Goal: Information Seeking & Learning: Learn about a topic

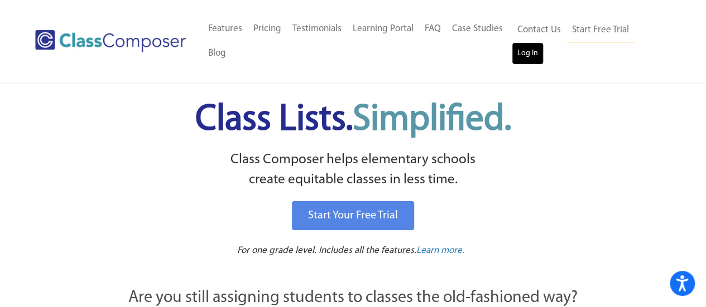
click at [527, 53] on link "Log In" at bounding box center [528, 53] width 32 height 22
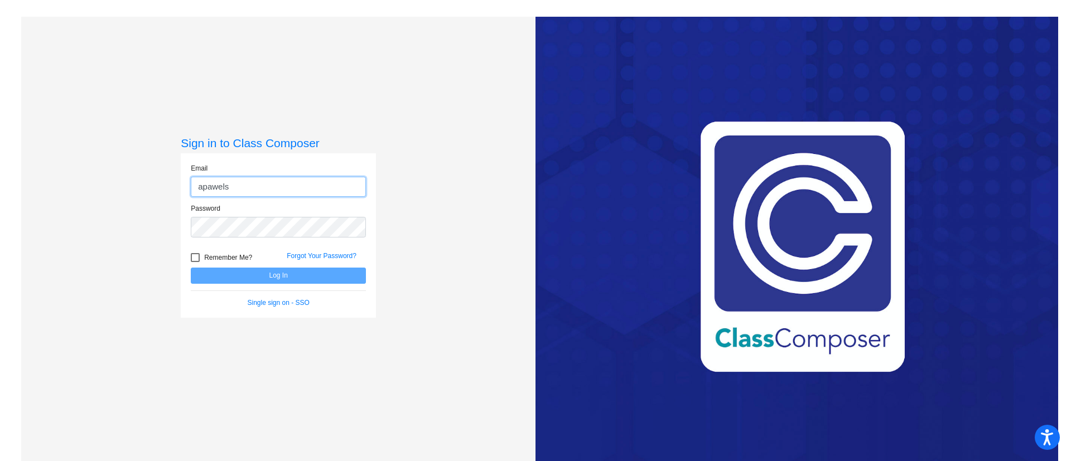
type input "apawelsk@psdschools.org"
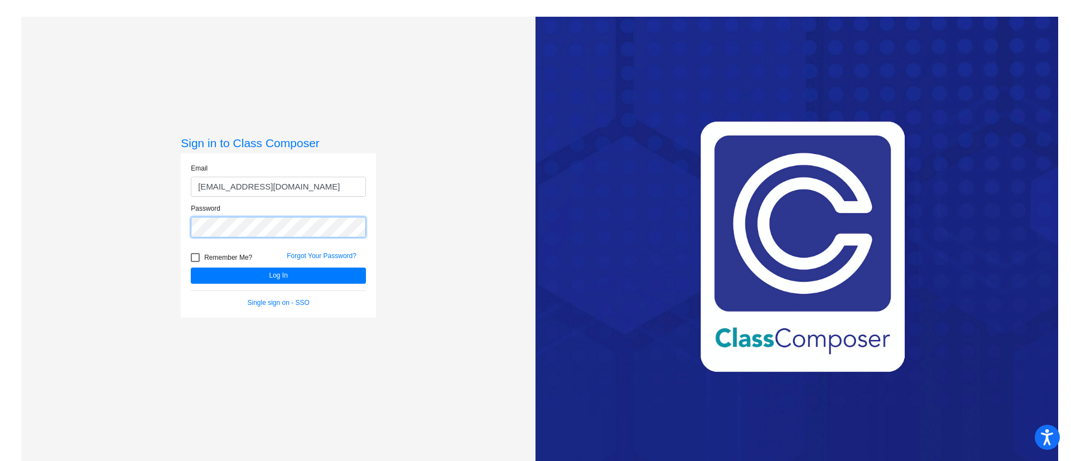
click at [191, 268] on button "Log In" at bounding box center [278, 276] width 175 height 16
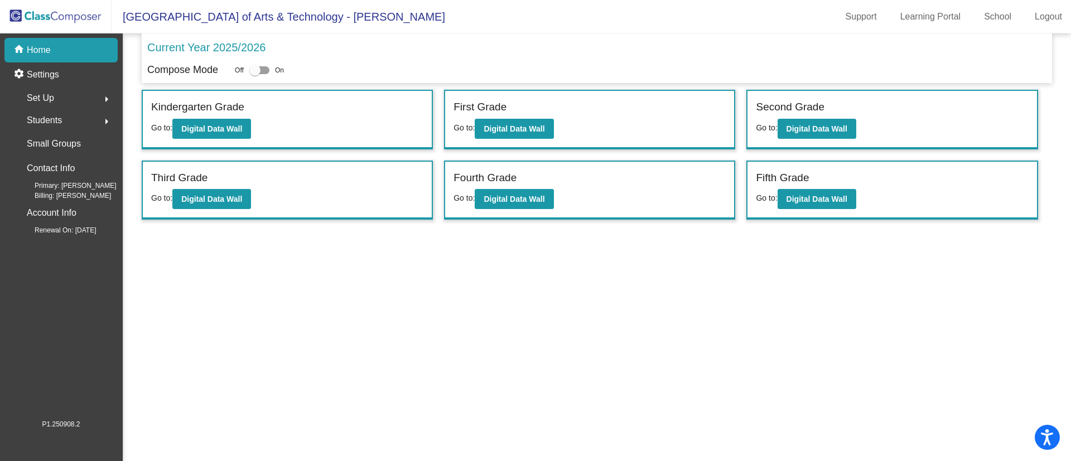
click at [674, 51] on div "Current Year 2025/2026" at bounding box center [597, 50] width 900 height 23
click at [800, 202] on b "Digital Data Wall" at bounding box center [817, 199] width 61 height 9
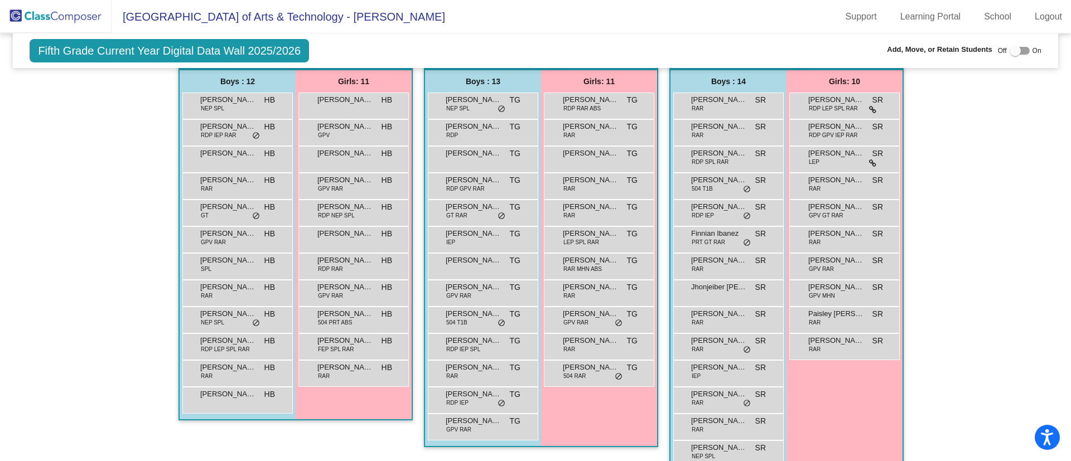
scroll to position [225, 0]
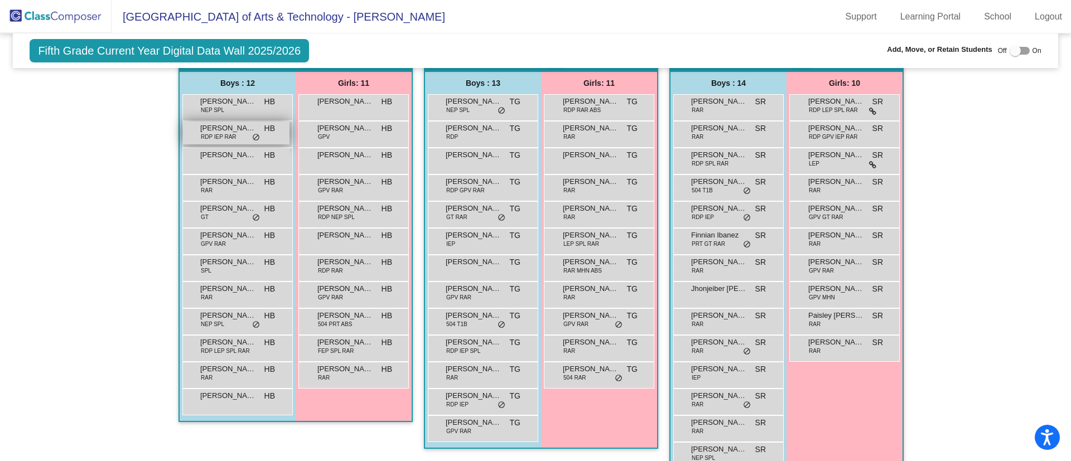
click at [190, 137] on div "Brayden Larsen RDP IEP RAR HB lock do_not_disturb_alt" at bounding box center [236, 133] width 107 height 23
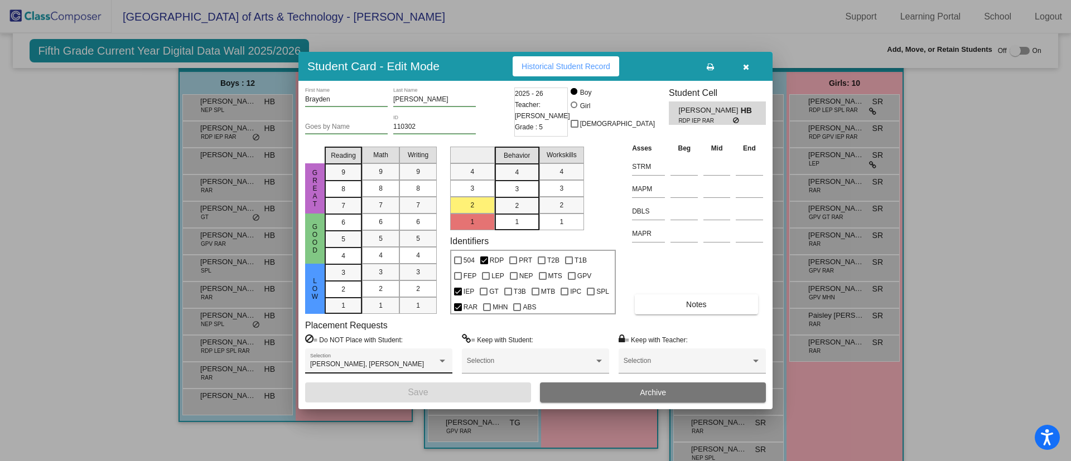
click at [443, 357] on div "Draven Sanchez, Ryder Reed Selection" at bounding box center [378, 364] width 137 height 20
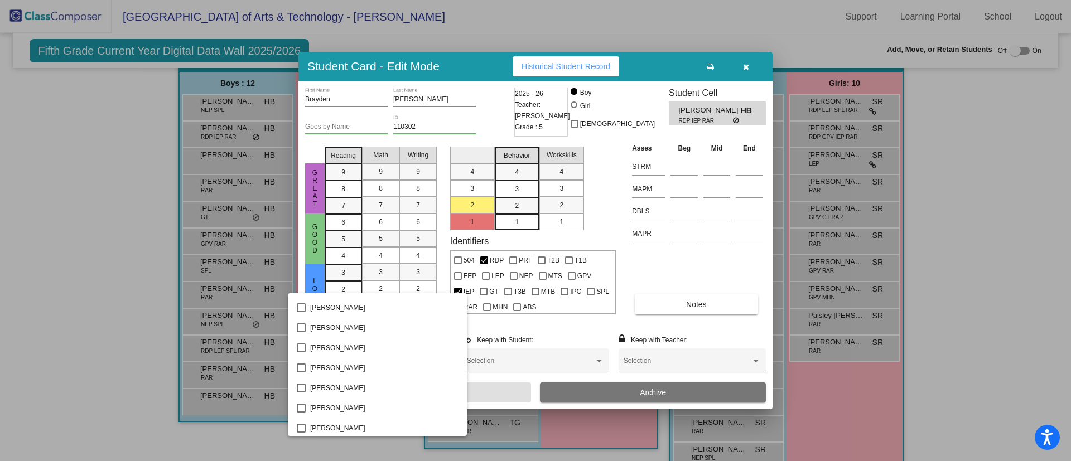
scroll to position [1263, 0]
click at [8, 291] on div at bounding box center [535, 230] width 1071 height 461
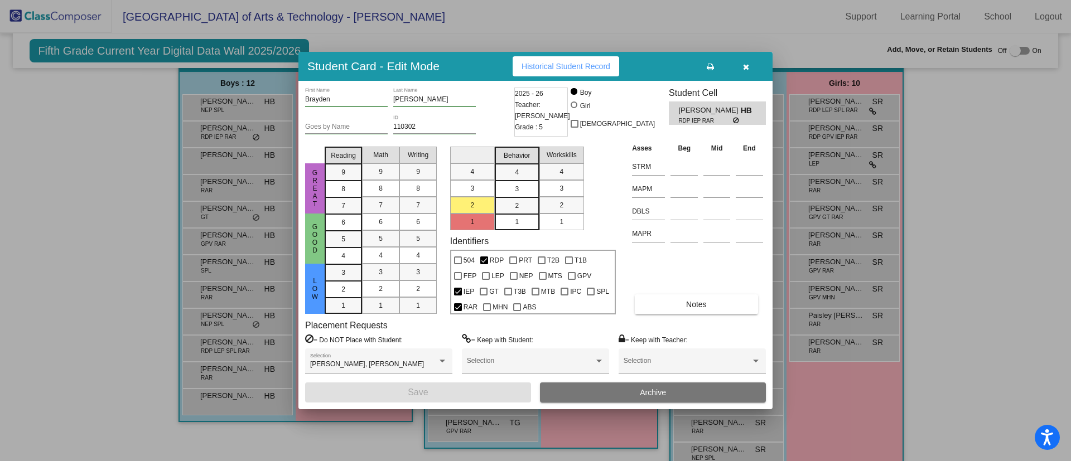
click at [746, 70] on icon "button" at bounding box center [746, 67] width 6 height 8
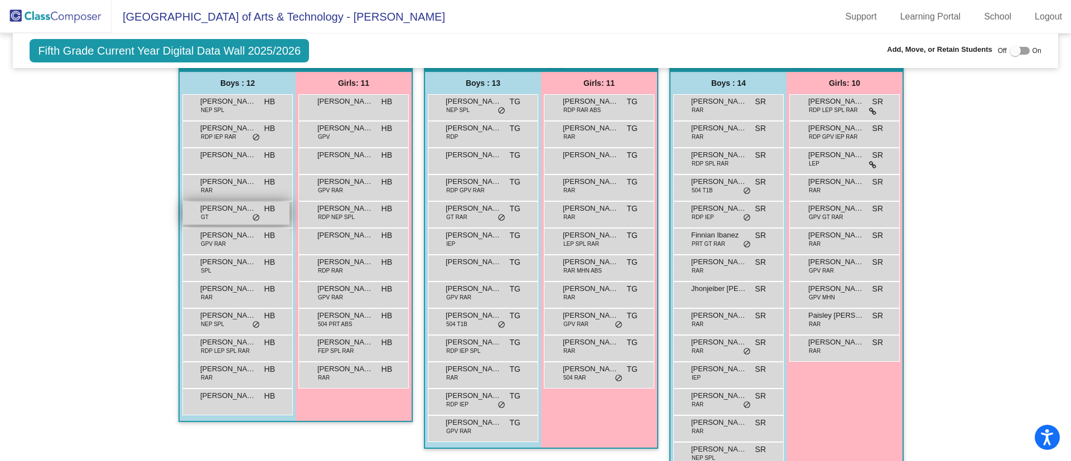
click at [229, 215] on div "Jack Foster GT HB lock do_not_disturb_alt" at bounding box center [236, 213] width 107 height 23
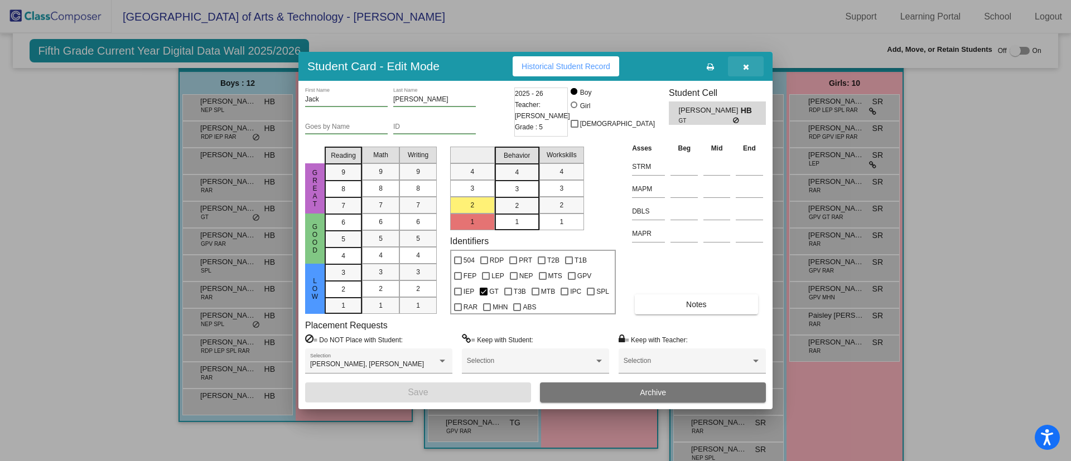
click at [747, 66] on icon "button" at bounding box center [746, 67] width 6 height 8
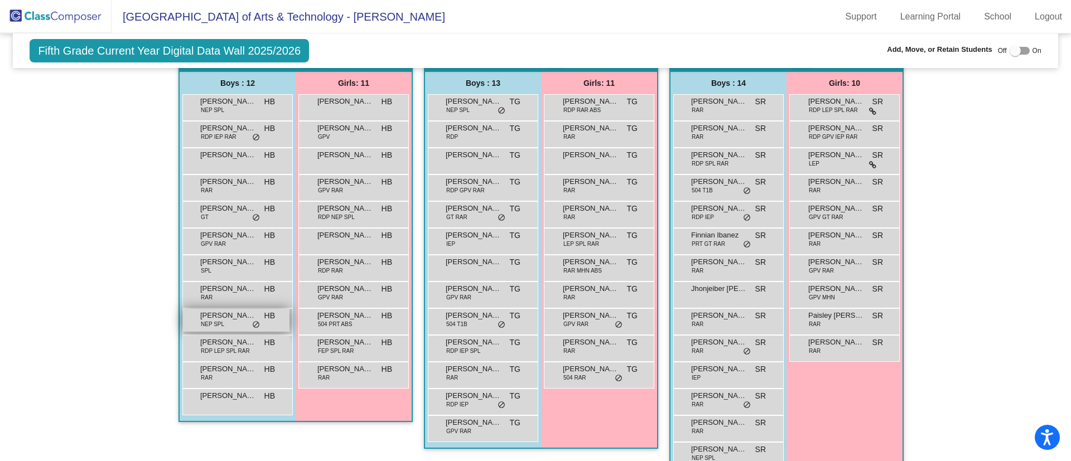
click at [235, 328] on div "Liam Santillian Caicedo NEP SPL HB lock do_not_disturb_alt" at bounding box center [236, 320] width 107 height 23
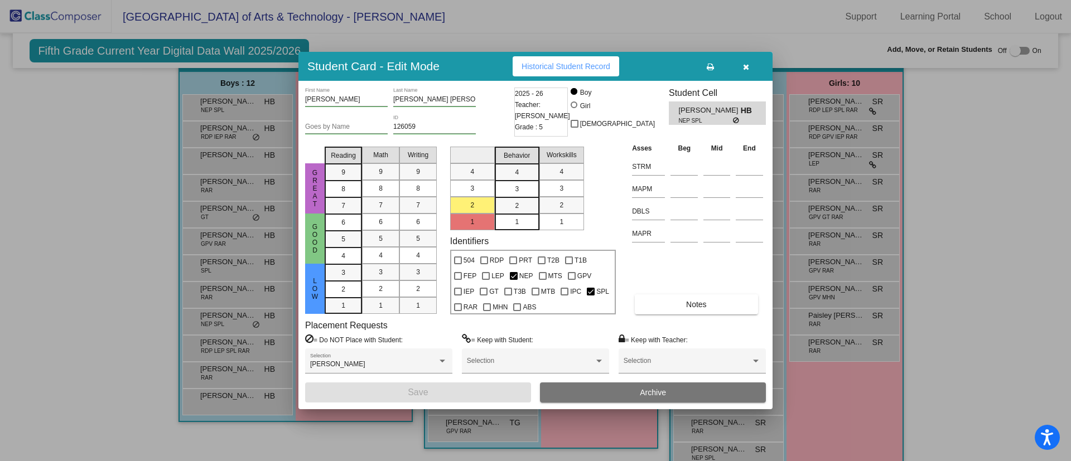
click at [747, 66] on icon "button" at bounding box center [746, 67] width 6 height 8
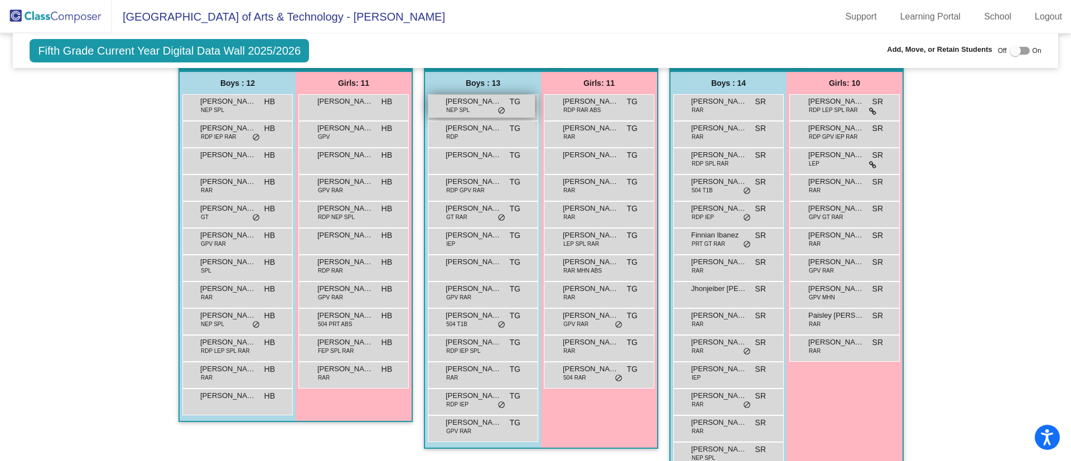
click at [489, 112] on div "Antuan Hernandez Cardona NEP SPL TG lock do_not_disturb_alt" at bounding box center [482, 106] width 107 height 23
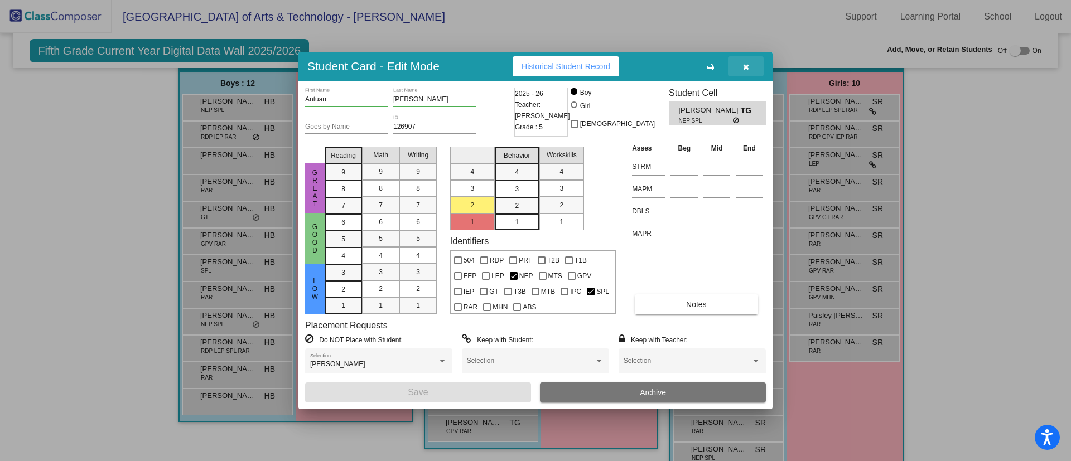
click at [748, 64] on icon "button" at bounding box center [746, 67] width 6 height 8
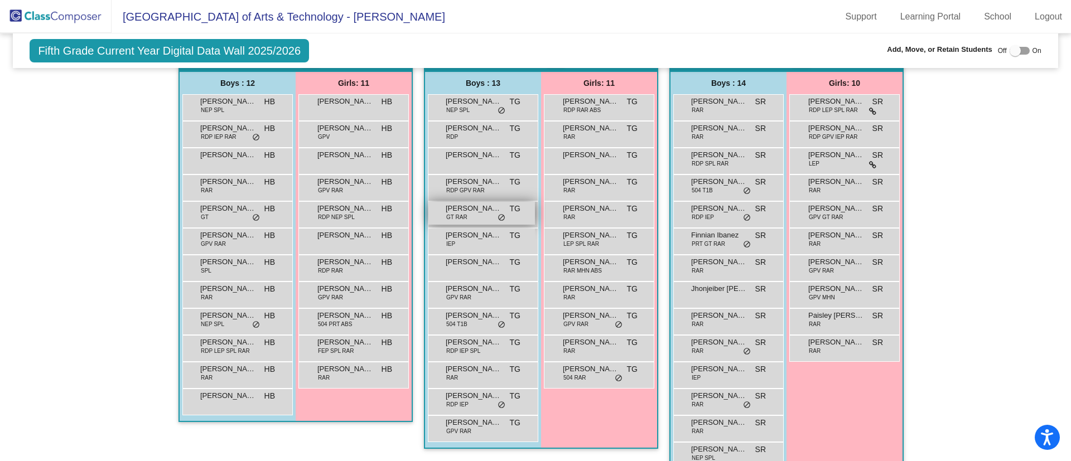
click at [462, 215] on span "GT RAR" at bounding box center [456, 217] width 21 height 8
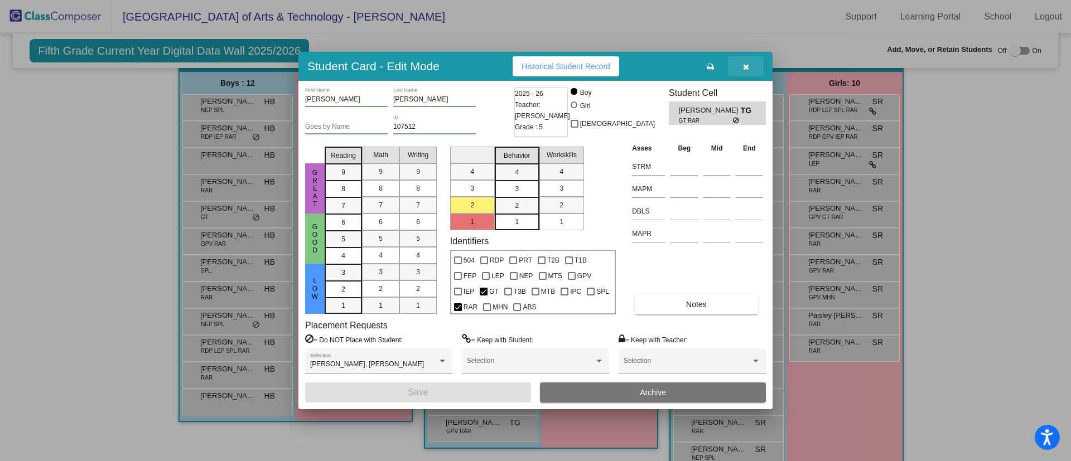
click at [743, 63] on icon "button" at bounding box center [746, 67] width 6 height 8
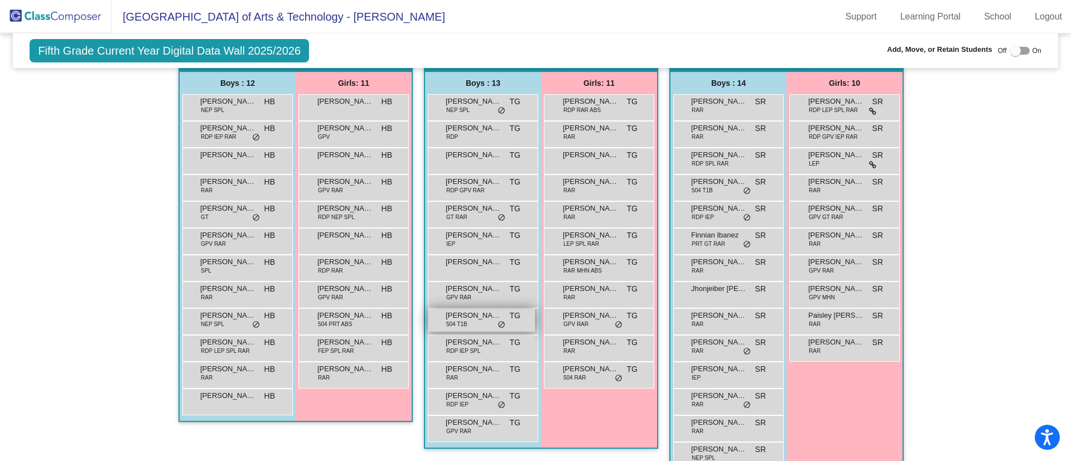
click at [492, 324] on div "Luke Chavez 504 T1B TG lock do_not_disturb_alt" at bounding box center [482, 320] width 107 height 23
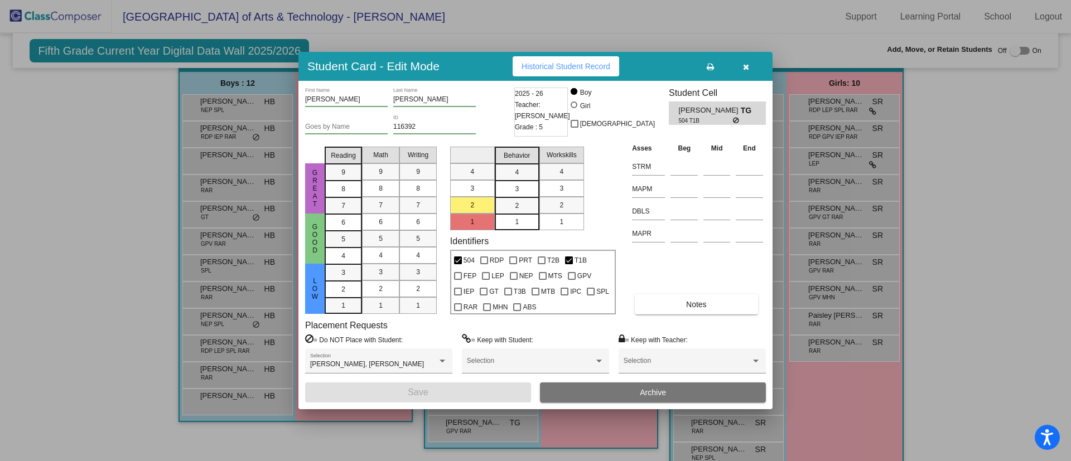
click at [748, 64] on icon "button" at bounding box center [746, 67] width 6 height 8
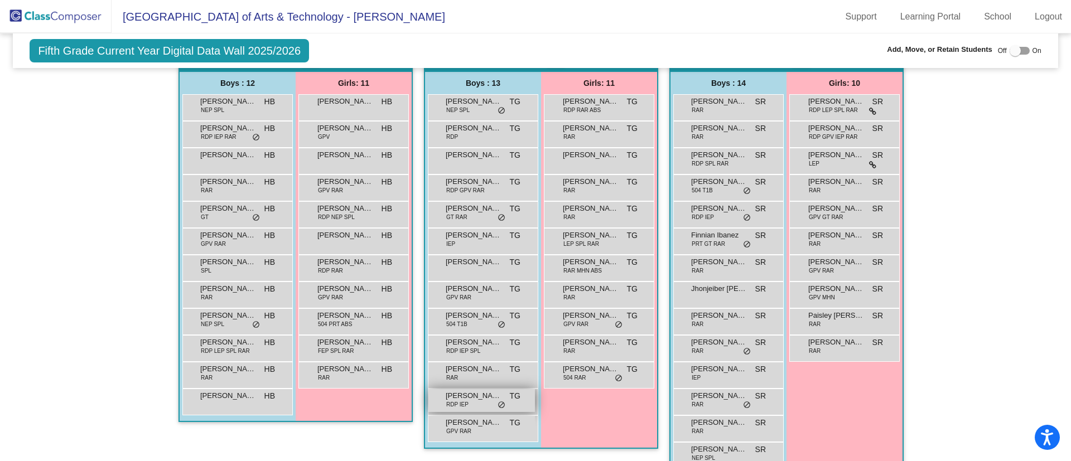
click at [477, 398] on span "Ryder Reed" at bounding box center [474, 396] width 56 height 11
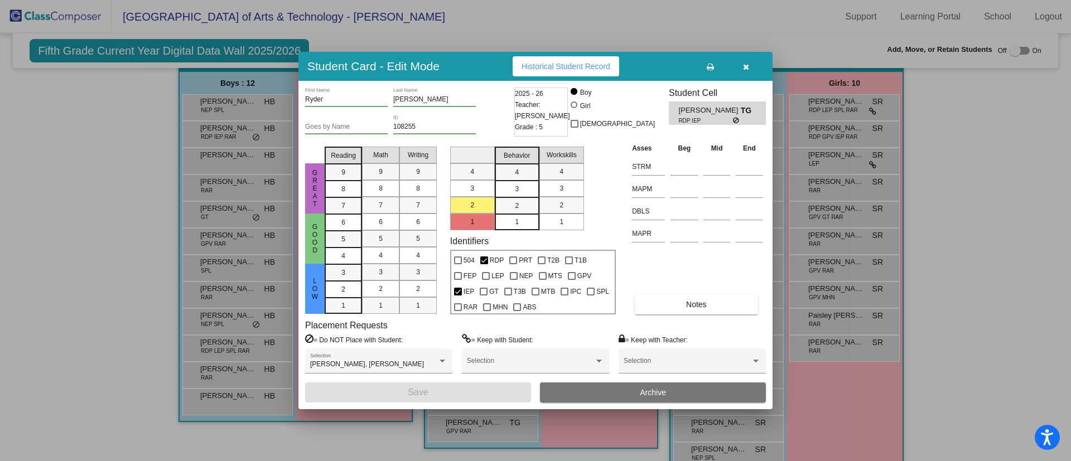
click at [746, 66] on icon "button" at bounding box center [746, 67] width 6 height 8
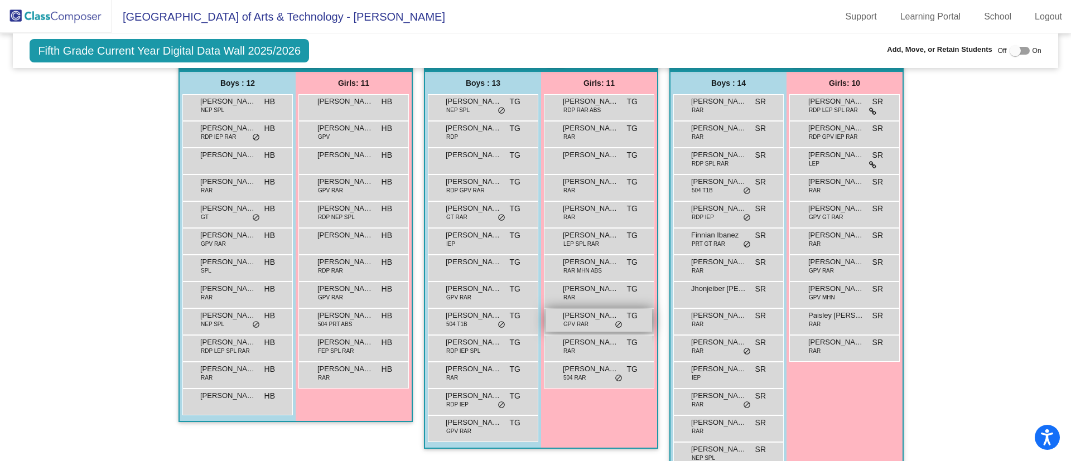
click at [578, 319] on span "Ryeroo Anderson" at bounding box center [591, 315] width 56 height 11
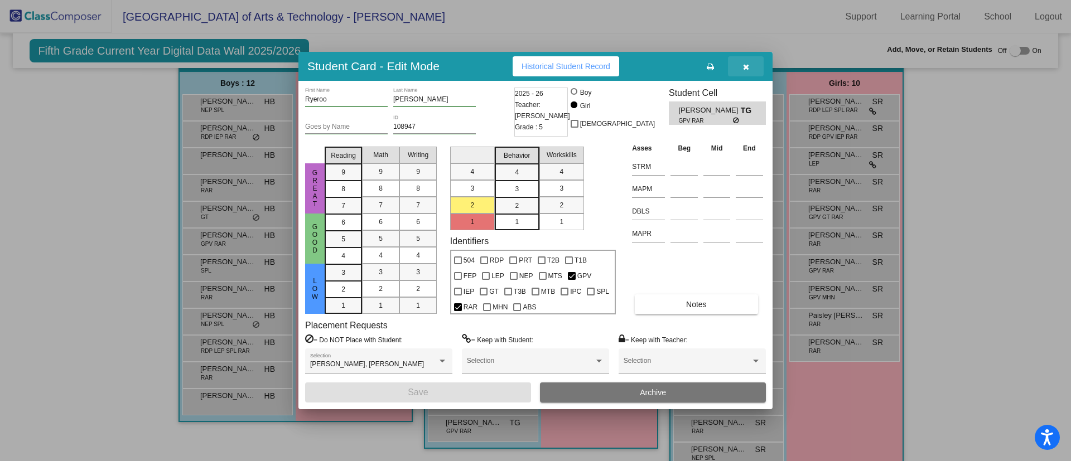
click at [745, 65] on icon "button" at bounding box center [746, 67] width 6 height 8
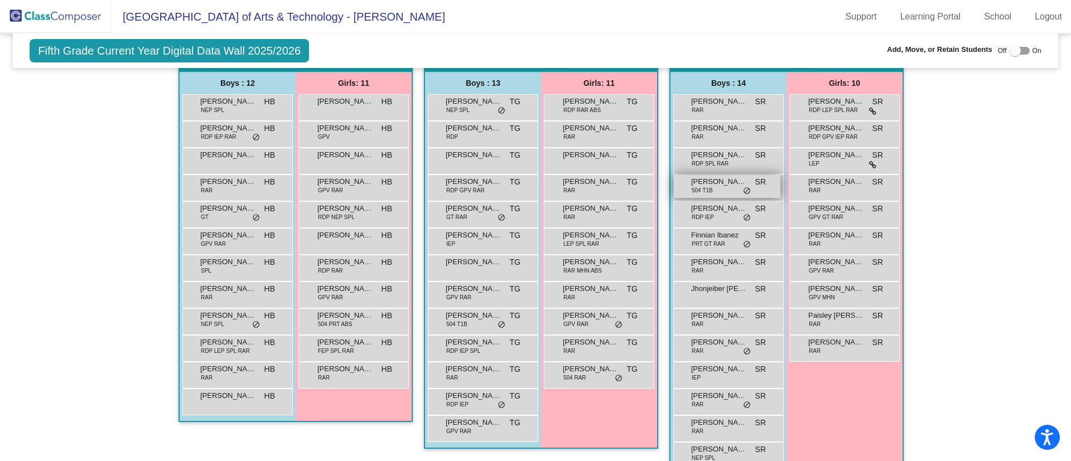
click at [722, 186] on span "Davis Currie" at bounding box center [719, 181] width 56 height 11
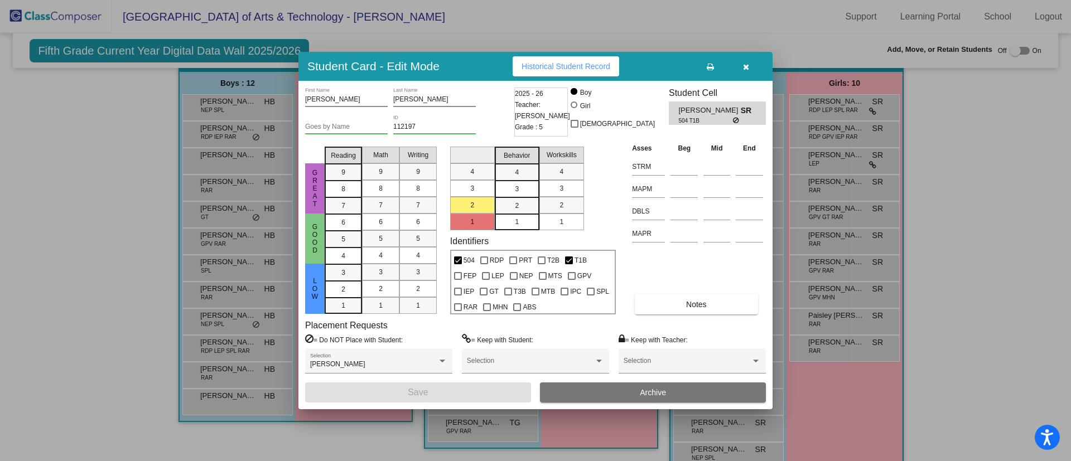
click at [744, 63] on icon "button" at bounding box center [746, 67] width 6 height 8
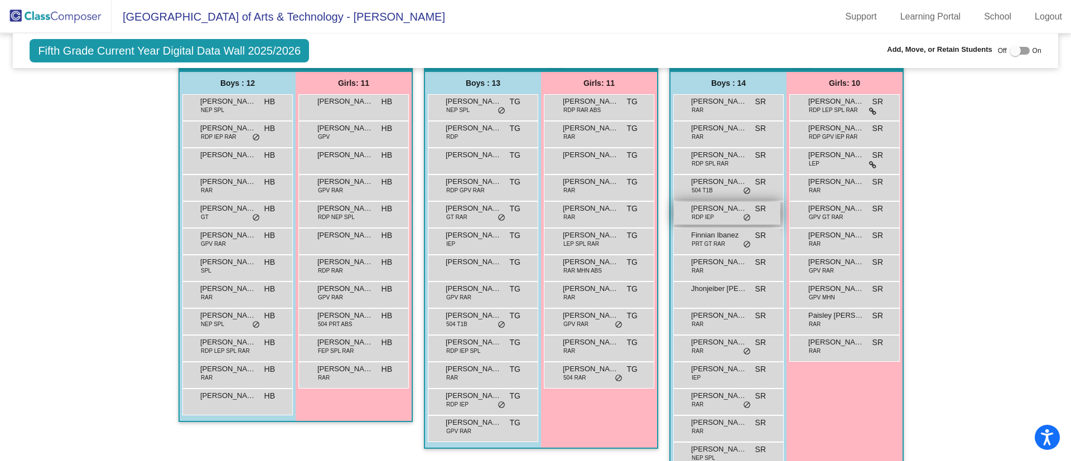
click at [720, 219] on div "Draven Sanchez RDP IEP SR lock do_not_disturb_alt" at bounding box center [727, 213] width 107 height 23
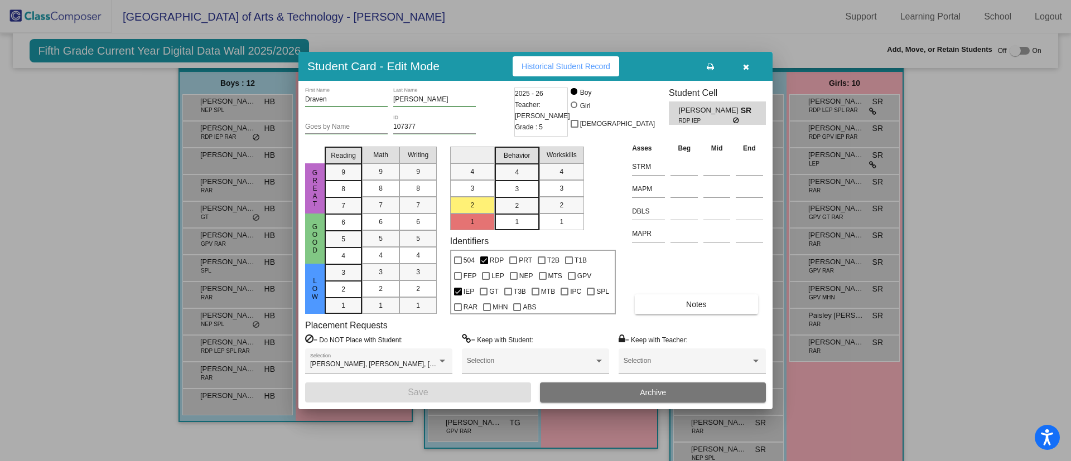
click at [746, 65] on icon "button" at bounding box center [746, 67] width 6 height 8
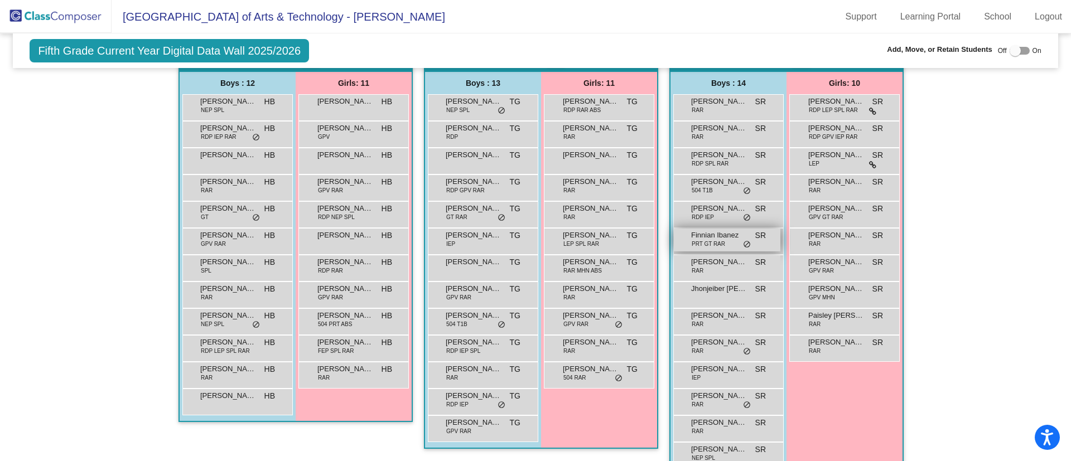
click at [714, 240] on span "PRT GT RAR" at bounding box center [708, 244] width 33 height 8
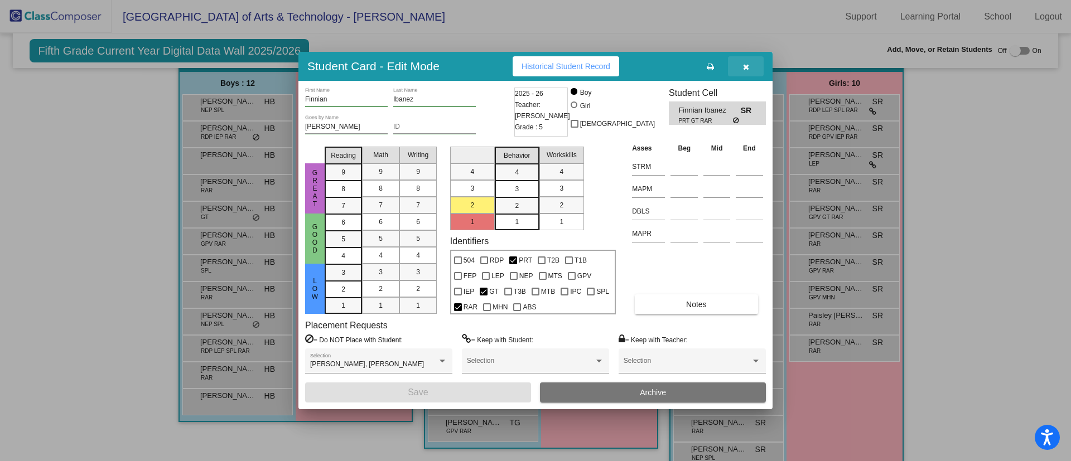
click at [748, 63] on icon "button" at bounding box center [746, 67] width 6 height 8
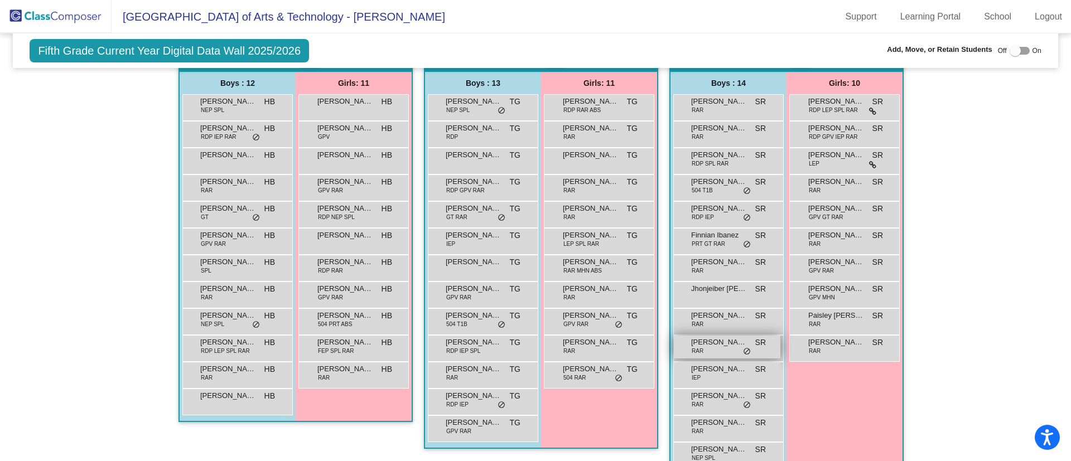
click at [728, 344] on span "Liam Vogel" at bounding box center [719, 342] width 56 height 11
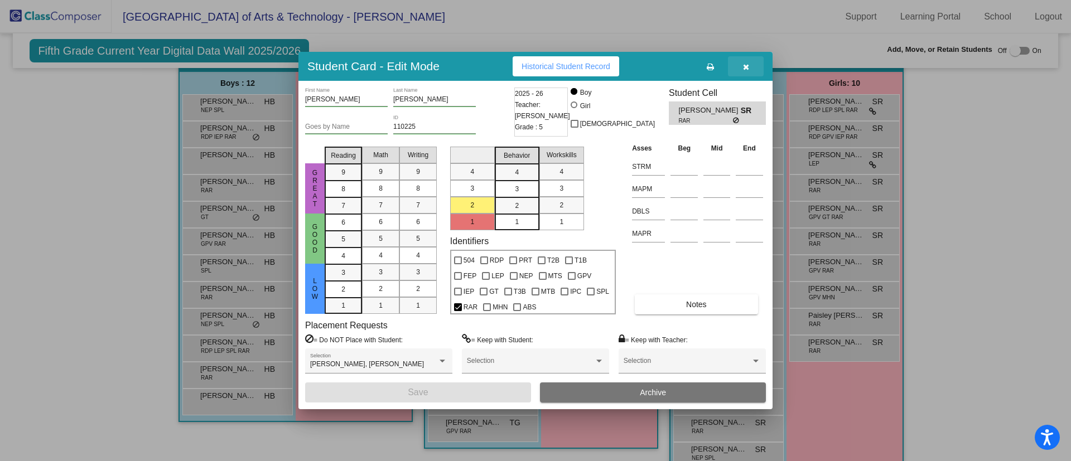
click at [742, 60] on button "button" at bounding box center [746, 66] width 36 height 20
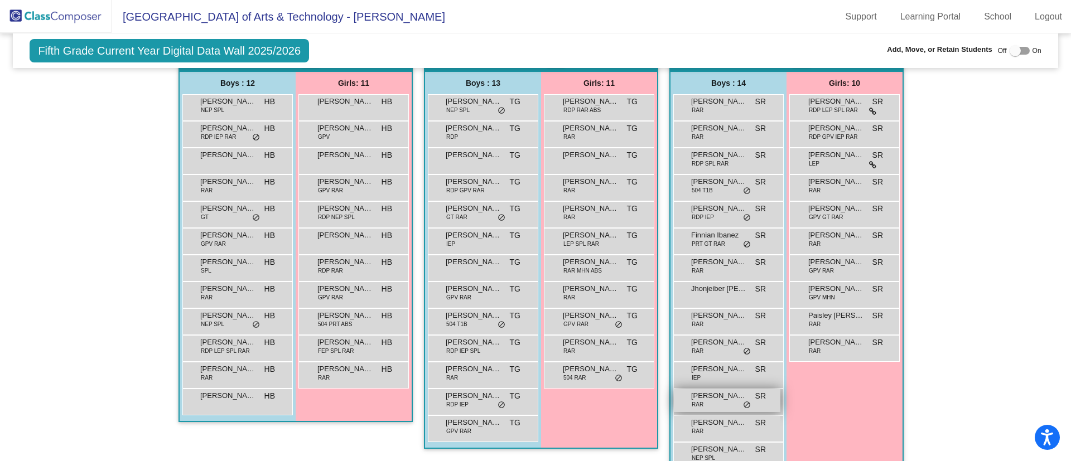
click at [706, 401] on span "Rowen Reynolds" at bounding box center [719, 396] width 56 height 11
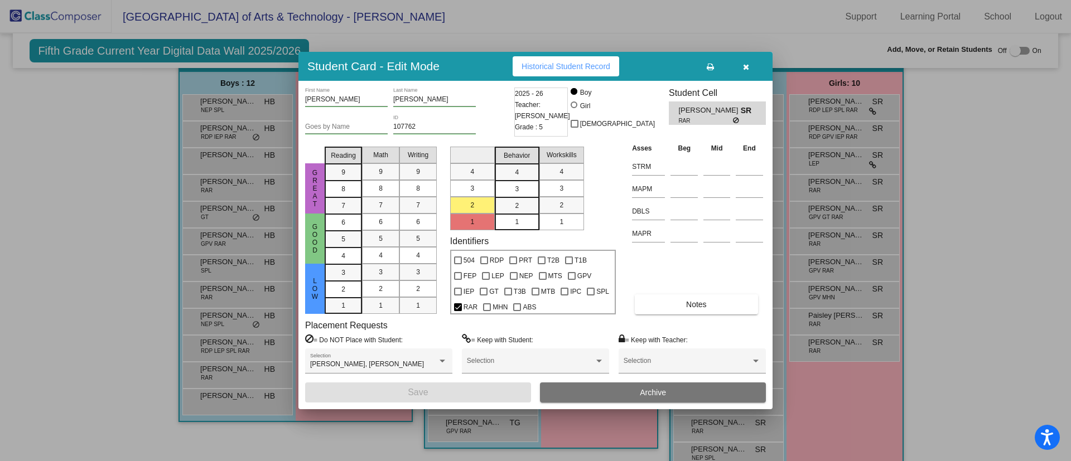
click at [744, 65] on icon "button" at bounding box center [746, 67] width 6 height 8
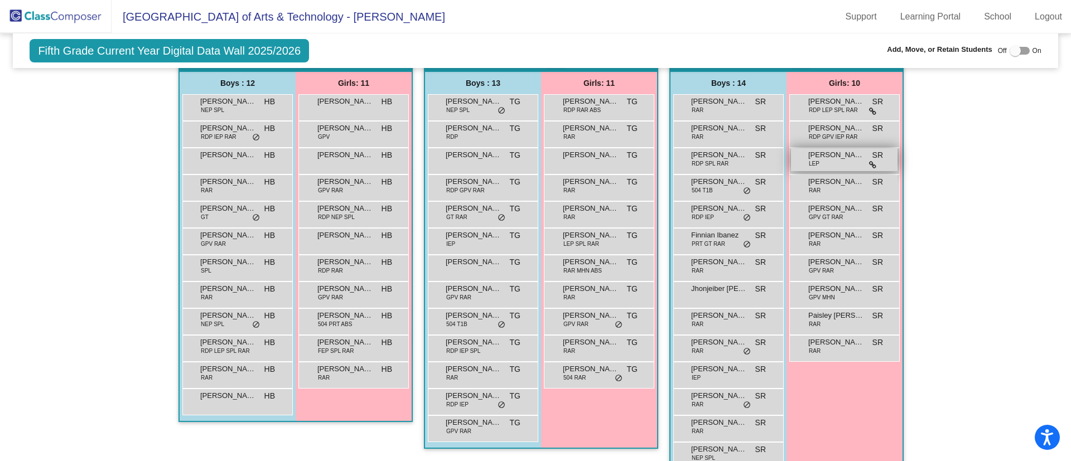
click at [848, 151] on span "Ivana Dhakal" at bounding box center [837, 155] width 56 height 11
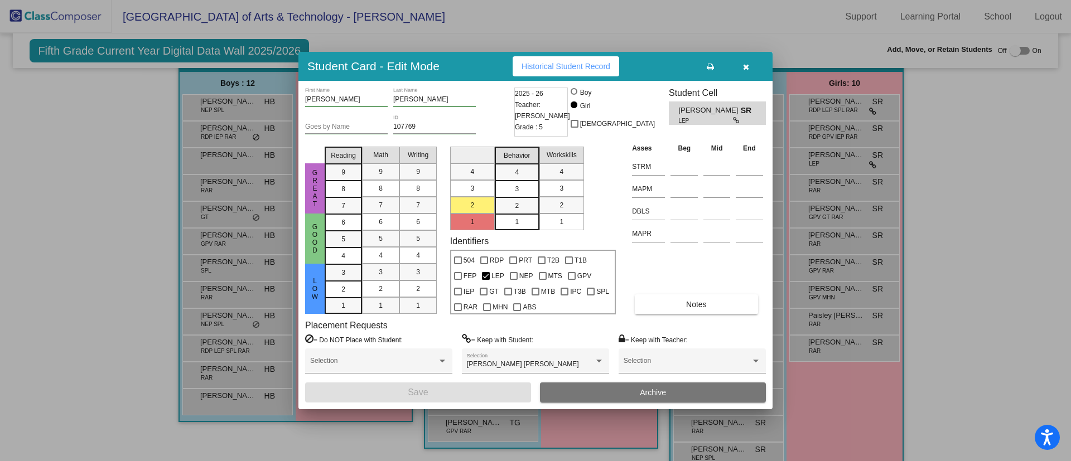
click at [746, 65] on icon "button" at bounding box center [746, 67] width 6 height 8
